Goal: Feedback & Contribution: Leave review/rating

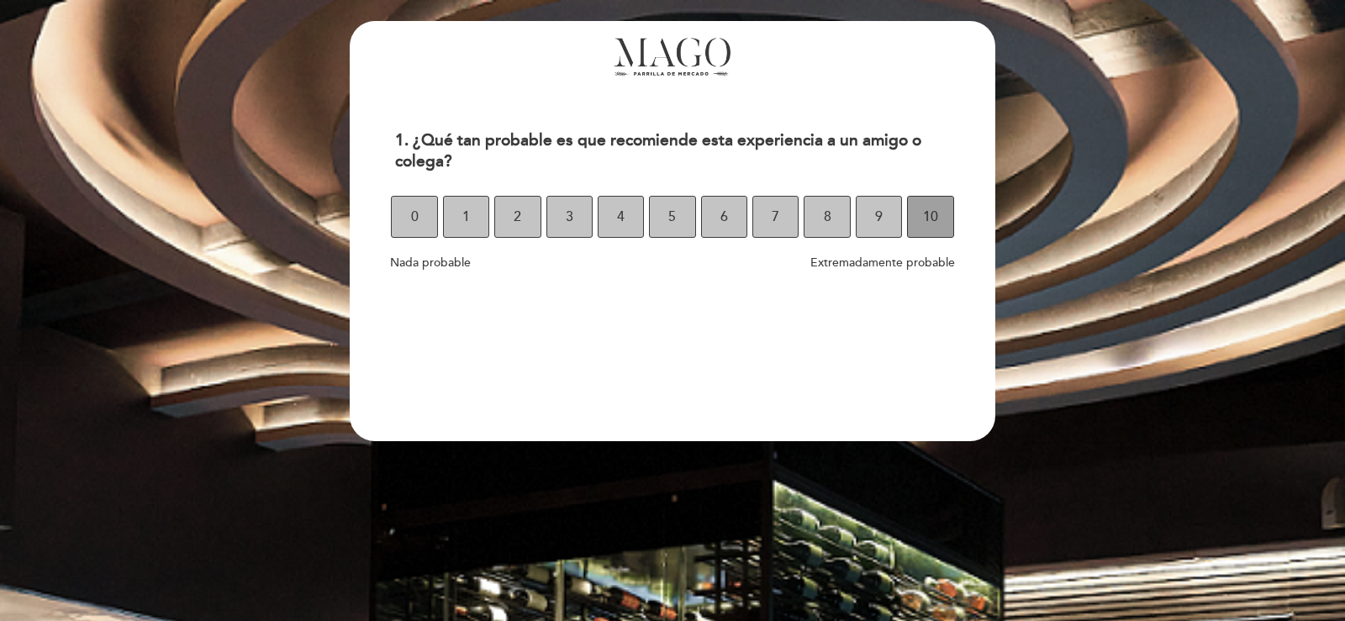
click at [922, 209] on button "10" at bounding box center [930, 217] width 46 height 42
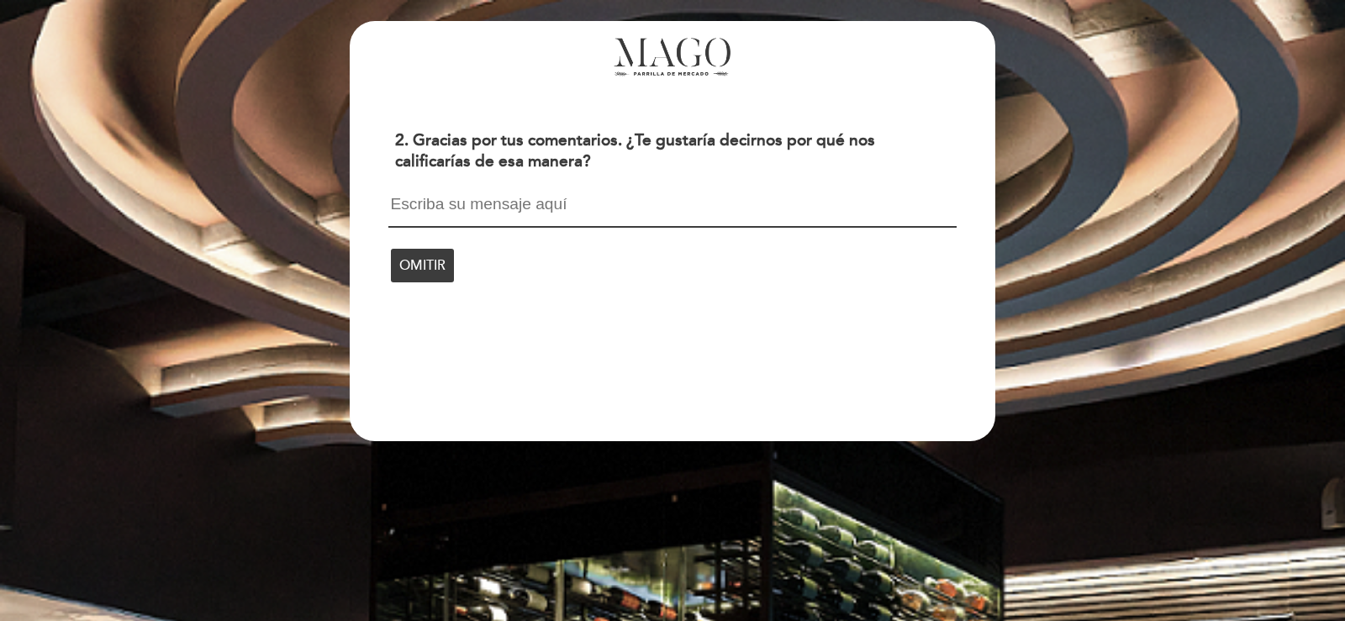
click at [525, 205] on textarea at bounding box center [673, 212] width 568 height 32
type textarea "excelente lugar, atención y calidad gastronómica... todo.... sigan así"
click at [427, 255] on span "CONTINUAR" at bounding box center [439, 264] width 80 height 47
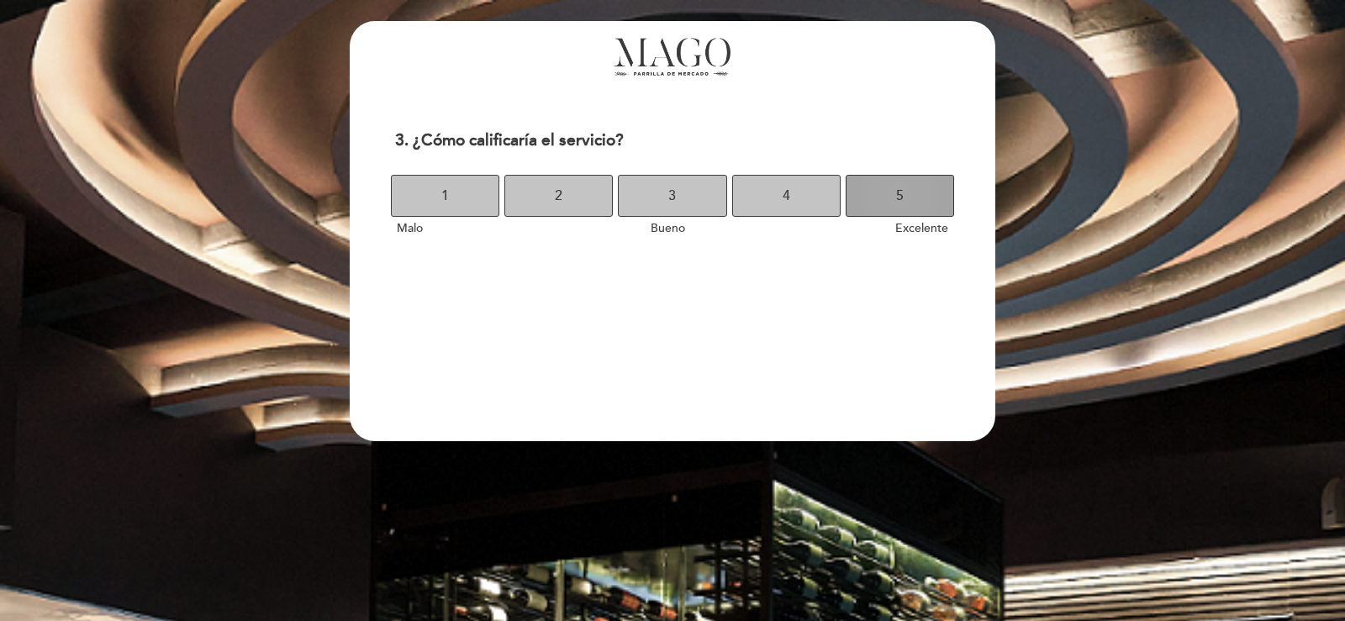
click at [869, 196] on button "5" at bounding box center [900, 196] width 108 height 42
click at [882, 194] on button "5" at bounding box center [900, 196] width 108 height 42
click at [865, 177] on button "5" at bounding box center [900, 196] width 108 height 42
click at [922, 188] on button "5" at bounding box center [900, 196] width 108 height 42
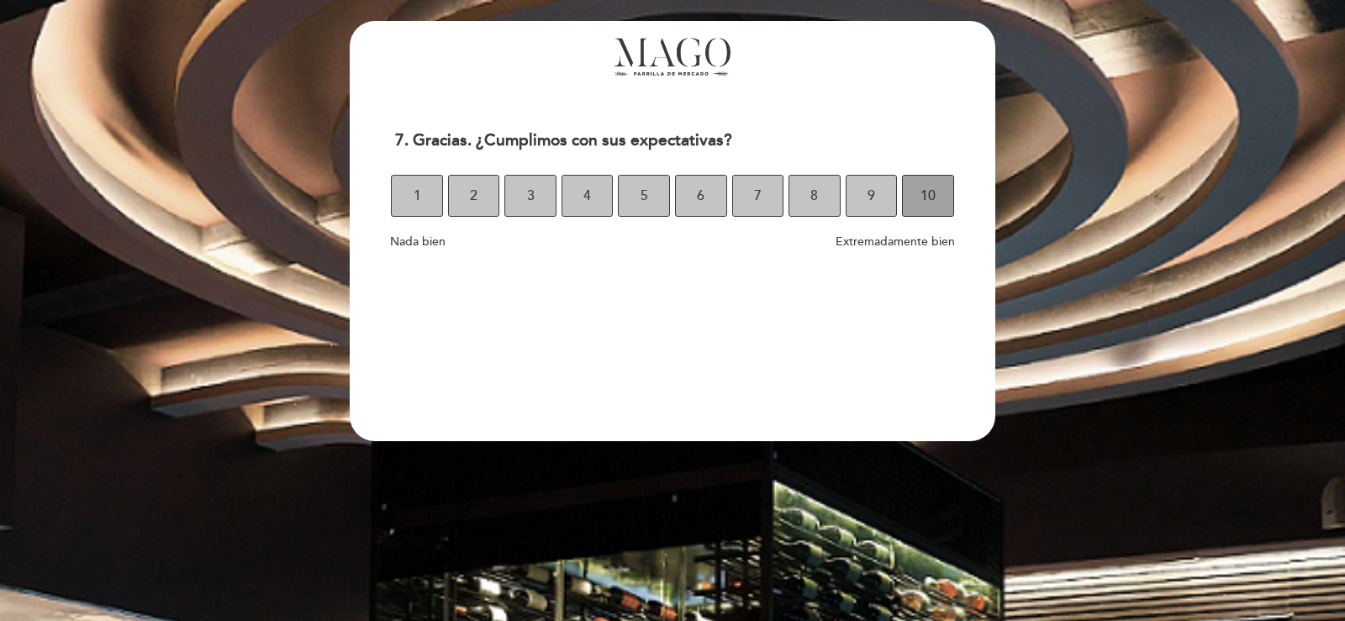
click at [938, 213] on button "10" at bounding box center [928, 196] width 52 height 42
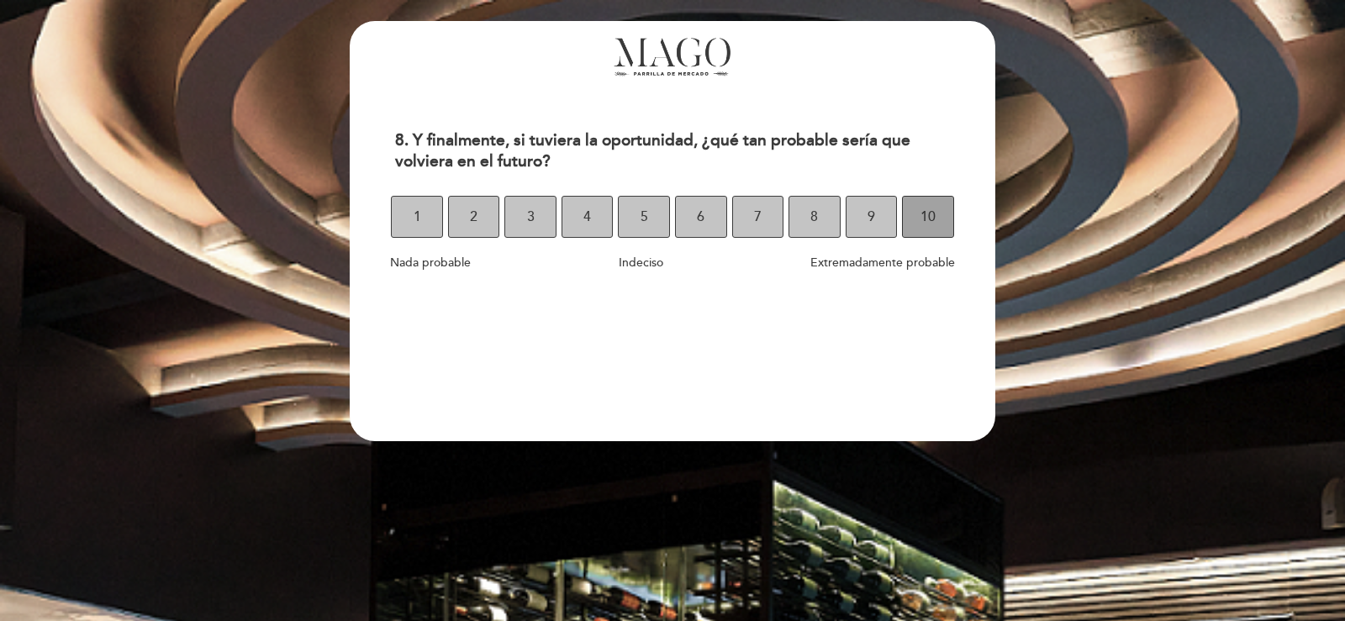
click at [939, 217] on button "10" at bounding box center [928, 217] width 52 height 42
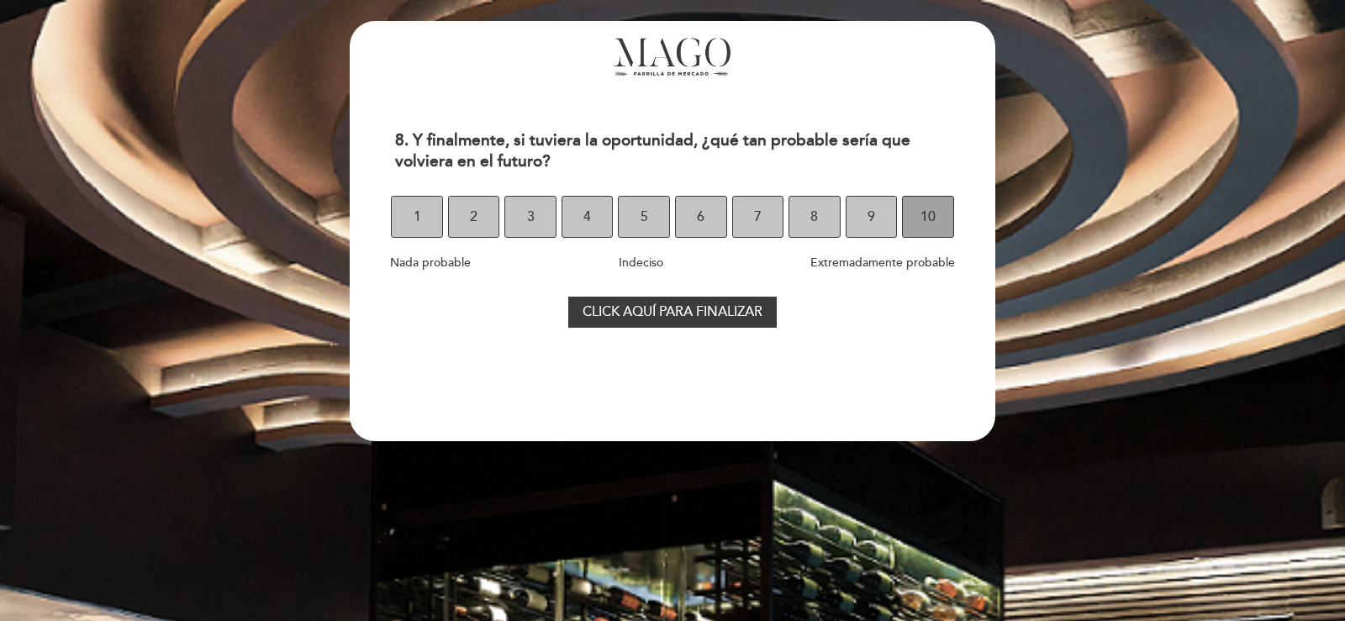
select select "es"
